Goal: Check status

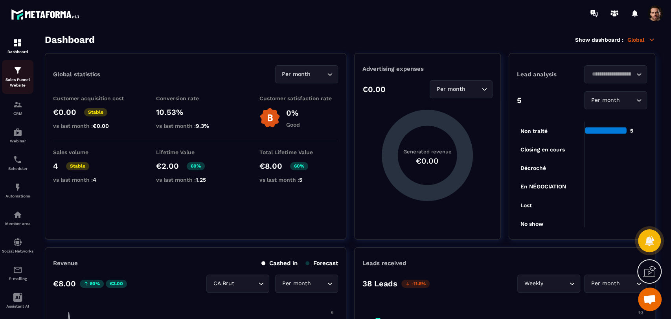
click at [10, 83] on p "Sales Funnel Website" at bounding box center [17, 82] width 31 height 11
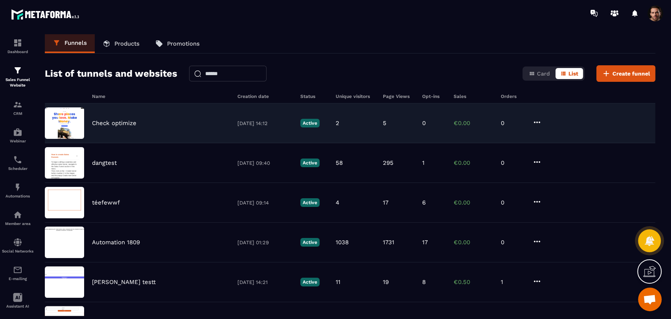
click at [397, 130] on div "Check optimize 03/10/2025 14:12 Active 2 5 0 €0.00 0" at bounding box center [350, 123] width 611 height 40
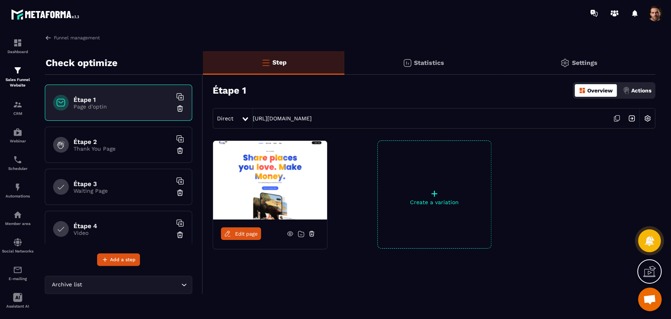
click at [442, 72] on div "Statistics" at bounding box center [423, 63] width 158 height 24
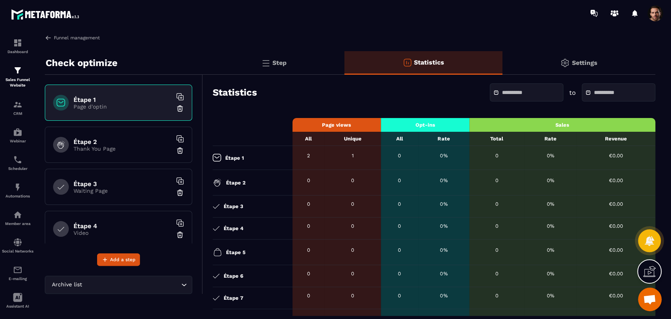
click at [48, 33] on div "Dashboard Sales Funnel Website CRM Webinar Scheduler Automations Member area So…" at bounding box center [67, 171] width 134 height 291
click at [48, 38] on img at bounding box center [48, 37] width 7 height 7
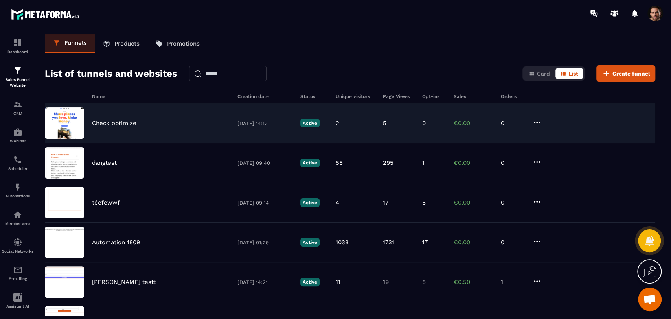
click at [394, 128] on div "Check optimize 03/10/2025 14:12 Active 2 5 0 €0.00 0" at bounding box center [350, 123] width 611 height 40
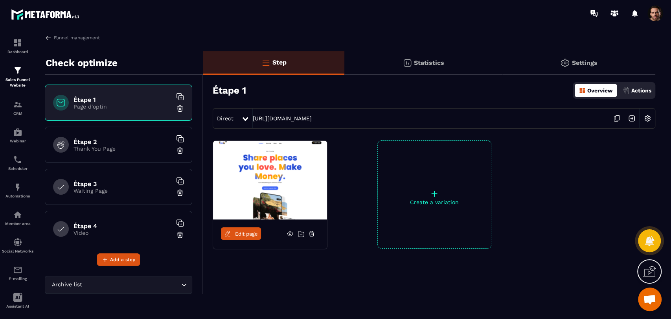
click at [429, 64] on p "Statistics" at bounding box center [429, 62] width 30 height 7
